Goal: Navigation & Orientation: Find specific page/section

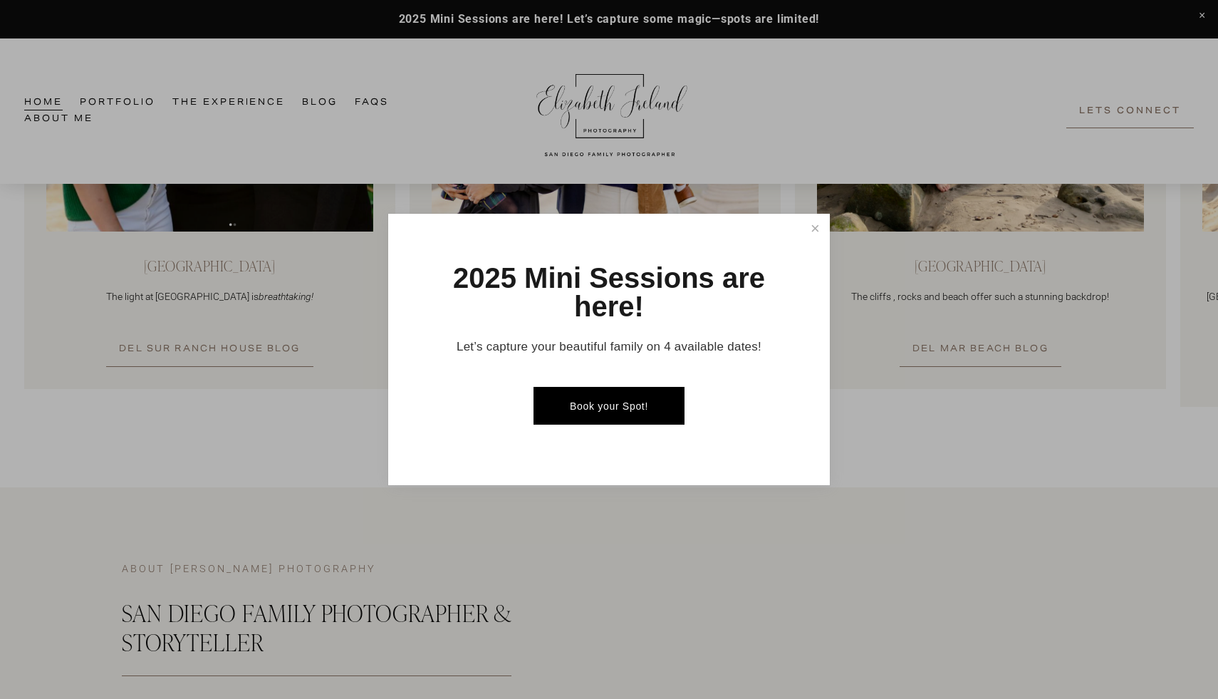
scroll to position [1614, 0]
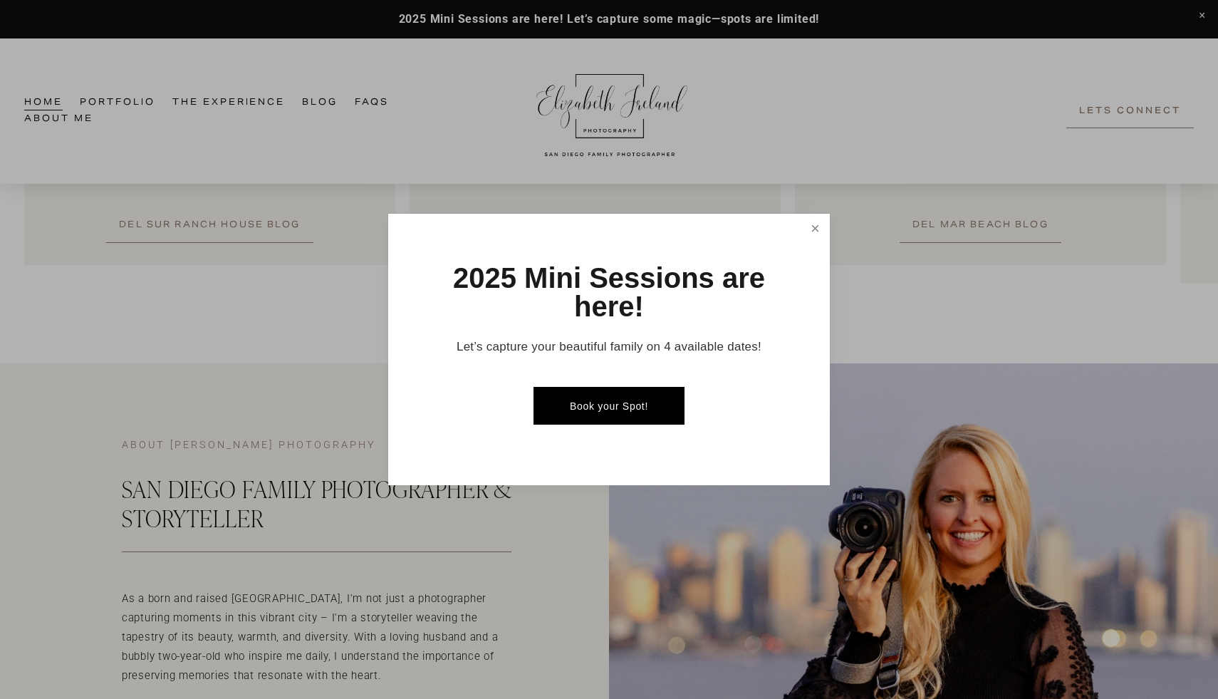
click at [816, 229] on link "Close" at bounding box center [815, 228] width 25 height 25
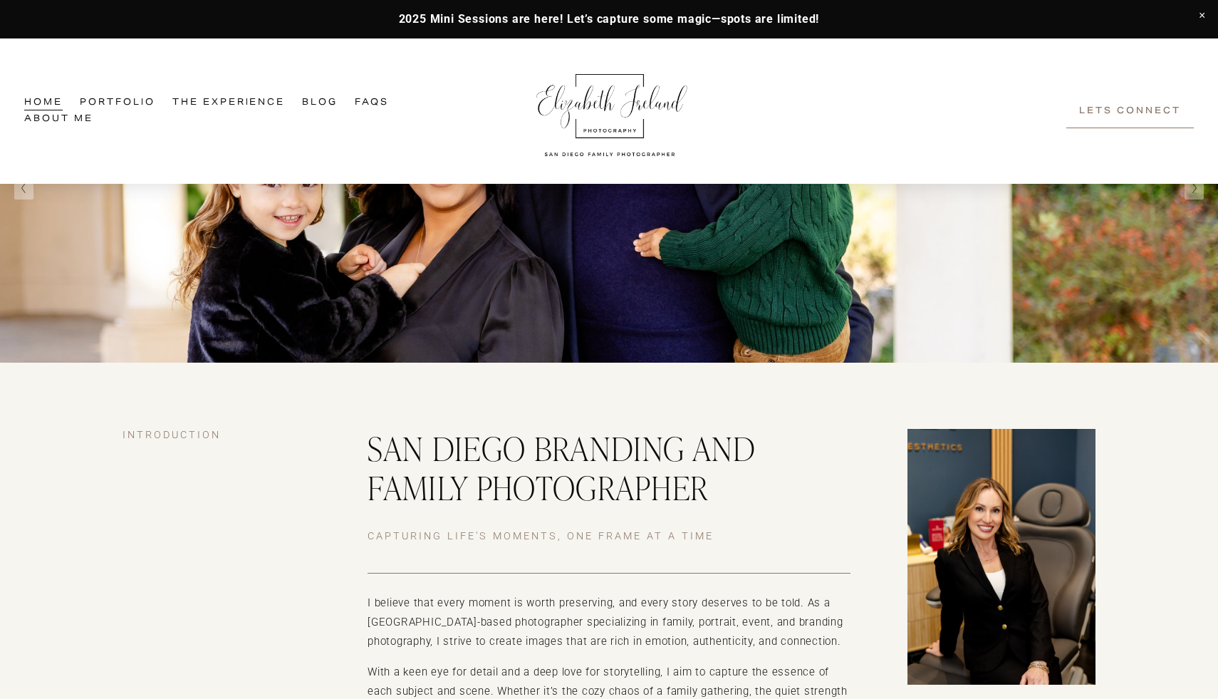
scroll to position [0, 0]
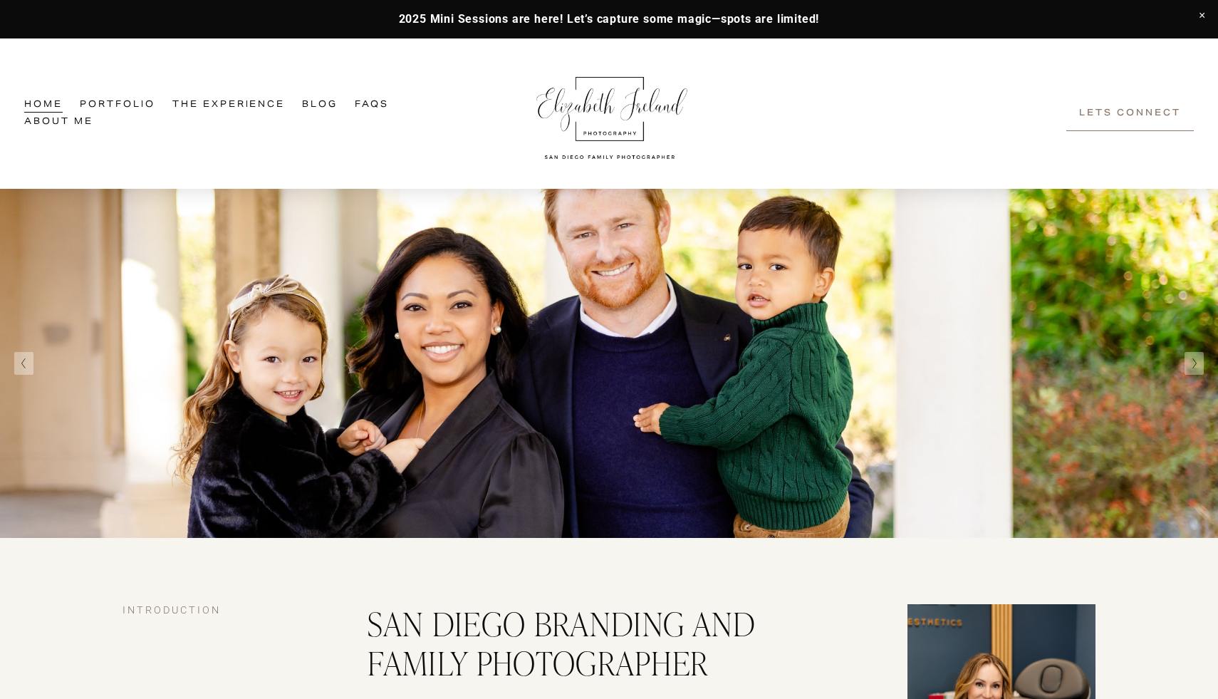
click at [113, 108] on link "Portfolio" at bounding box center [117, 105] width 75 height 17
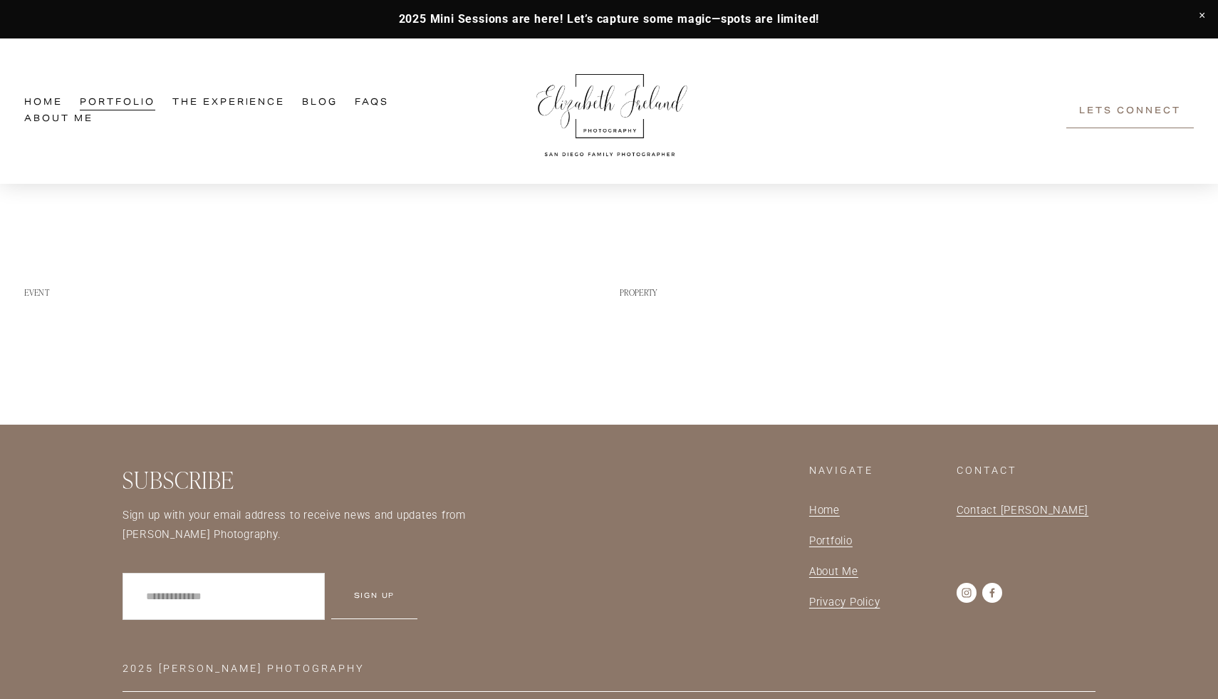
scroll to position [1846, 0]
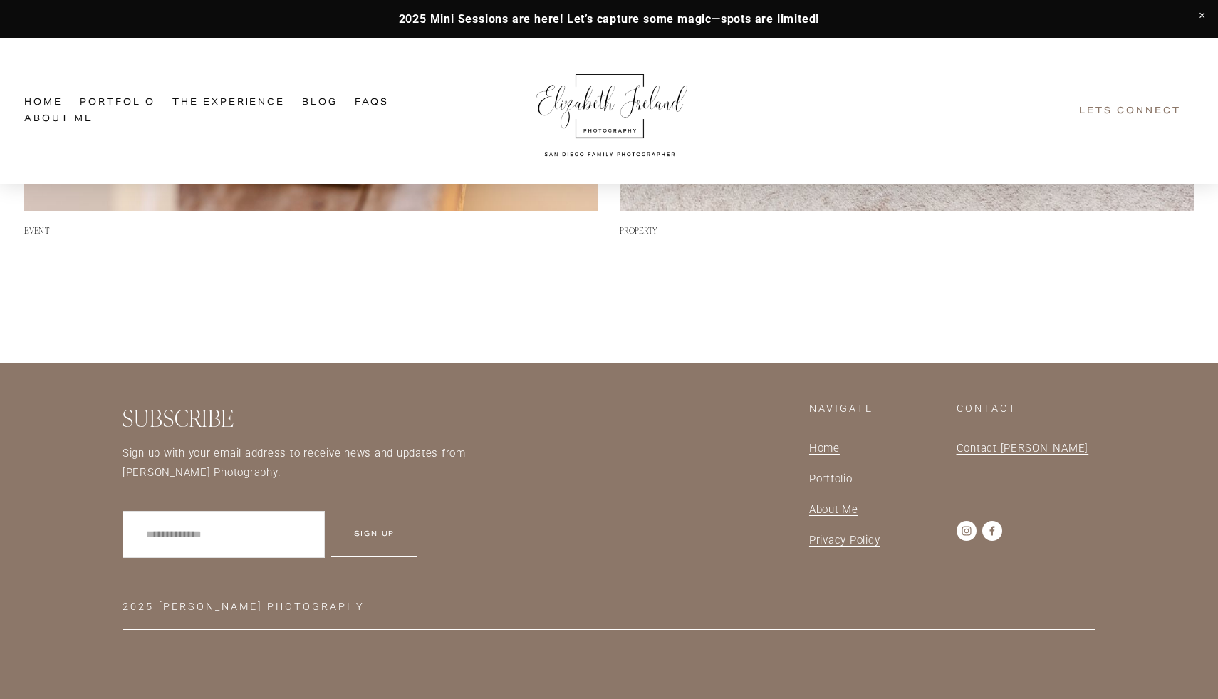
click at [830, 481] on span "Portfolio" at bounding box center [830, 478] width 43 height 13
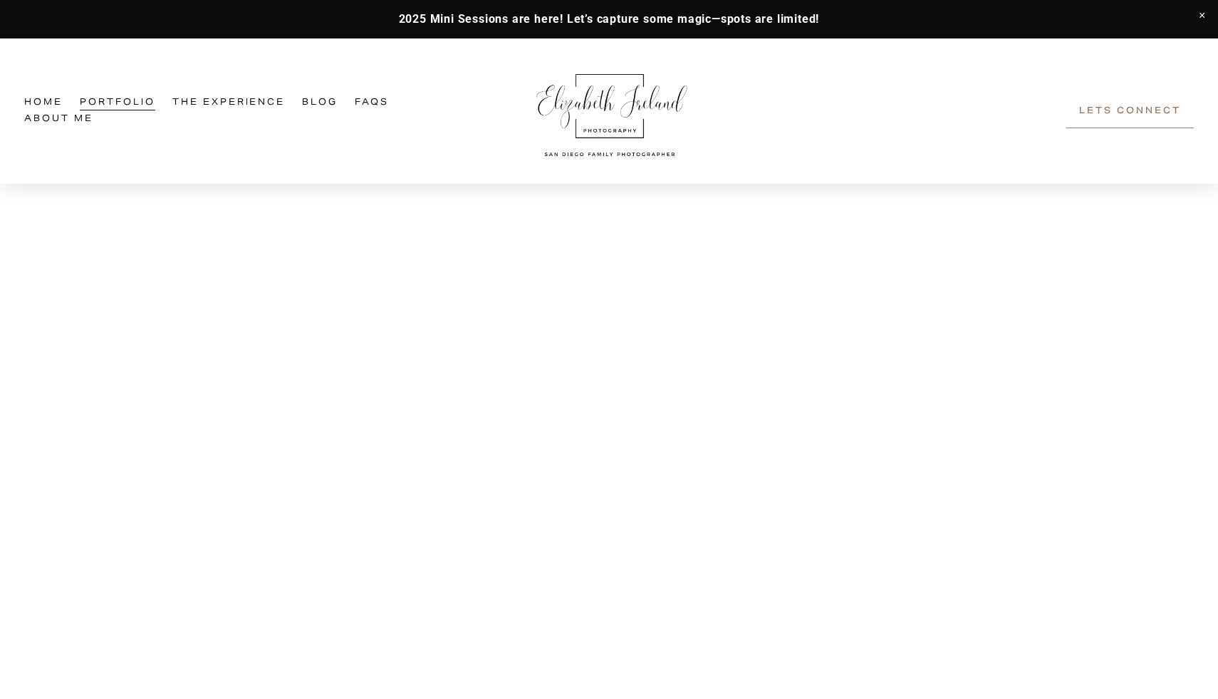
scroll to position [1846, 0]
